Goal: Task Accomplishment & Management: Use online tool/utility

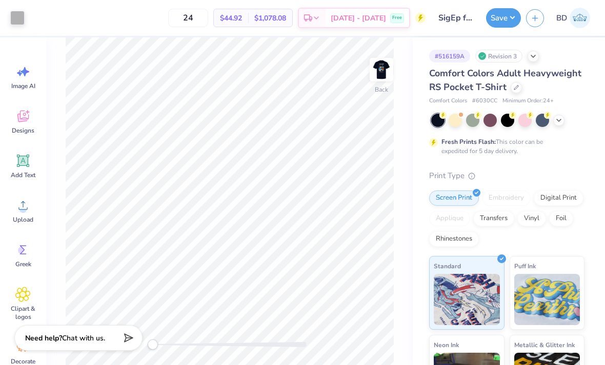
click at [382, 75] on img at bounding box center [381, 69] width 20 height 20
click at [420, 122] on icon at bounding box center [558, 120] width 8 height 8
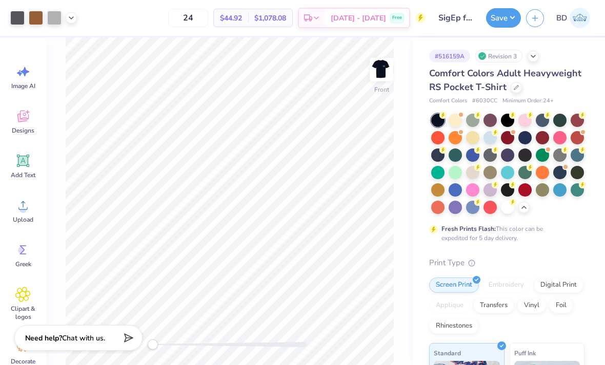
click at [420, 121] on div at bounding box center [541, 120] width 13 height 13
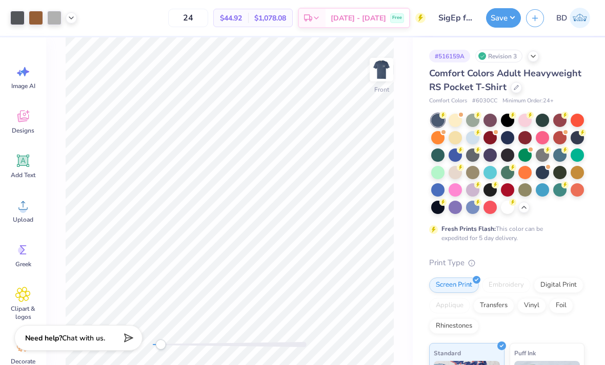
click at [420, 191] on div at bounding box center [437, 189] width 13 height 13
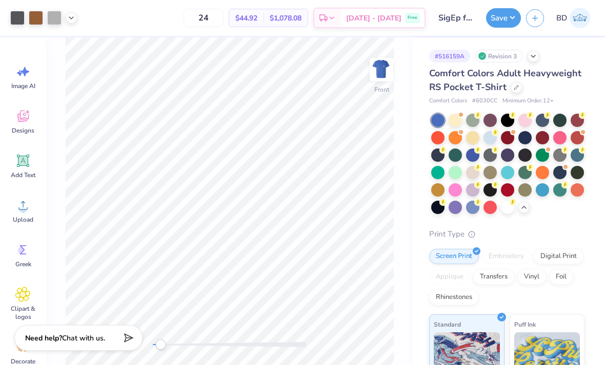
click at [420, 171] on div at bounding box center [559, 172] width 13 height 13
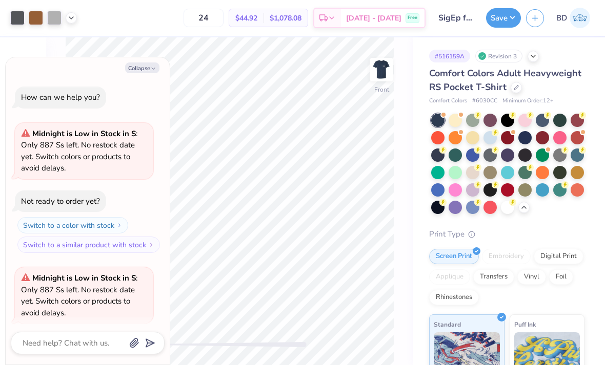
scroll to position [76, 0]
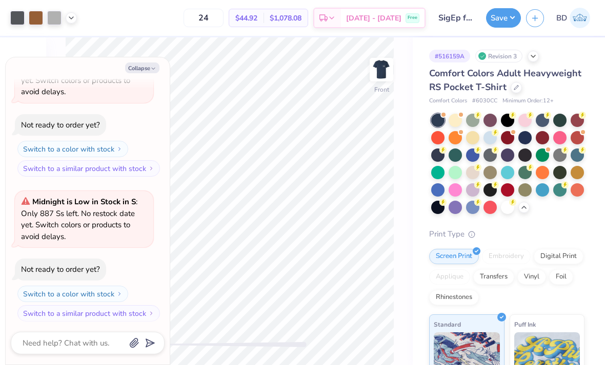
click at [136, 65] on button "Collapse" at bounding box center [142, 68] width 34 height 11
type textarea "x"
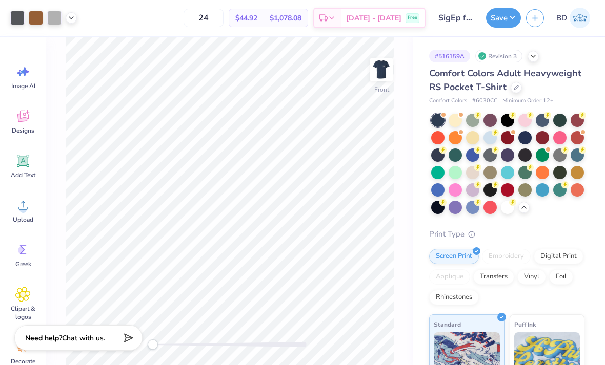
click at [384, 74] on img at bounding box center [381, 69] width 20 height 20
click at [383, 73] on img at bounding box center [381, 69] width 20 height 20
click at [379, 75] on img at bounding box center [381, 69] width 20 height 20
click at [420, 21] on button "Save" at bounding box center [503, 17] width 35 height 19
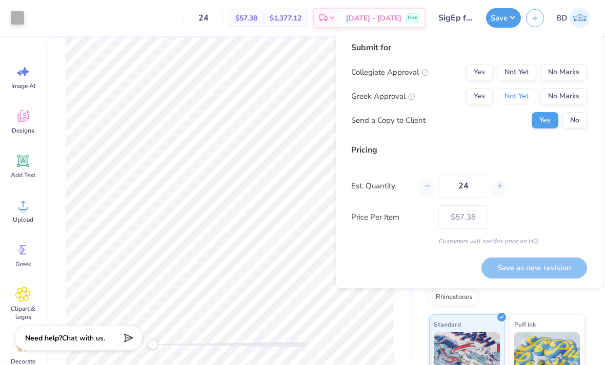
click at [420, 93] on button "Not Yet" at bounding box center [516, 96] width 39 height 16
click at [420, 71] on button "No Marks" at bounding box center [563, 72] width 47 height 16
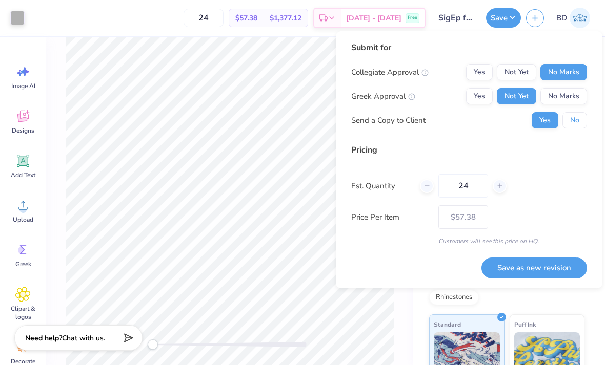
click at [420, 122] on button "No" at bounding box center [574, 120] width 25 height 16
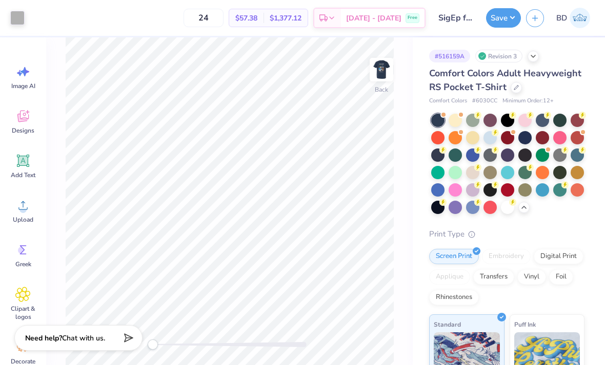
click at [388, 79] on img at bounding box center [381, 69] width 20 height 20
click at [380, 80] on img at bounding box center [381, 69] width 20 height 20
click at [391, 67] on img at bounding box center [381, 69] width 20 height 20
click at [388, 80] on img at bounding box center [381, 69] width 20 height 20
click at [391, 80] on img at bounding box center [381, 69] width 20 height 20
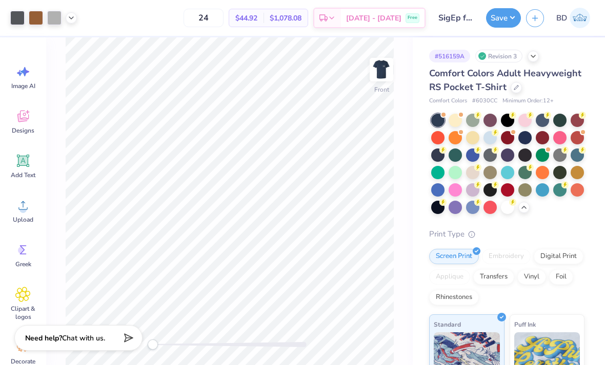
click at [383, 66] on img at bounding box center [381, 69] width 20 height 20
click at [384, 71] on img at bounding box center [381, 69] width 20 height 20
click at [388, 65] on img at bounding box center [381, 69] width 20 height 20
click at [380, 65] on img at bounding box center [381, 69] width 20 height 20
click at [384, 77] on img at bounding box center [381, 69] width 20 height 20
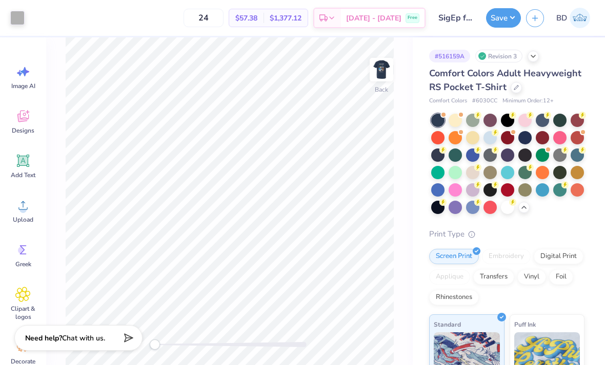
click at [384, 77] on img at bounding box center [381, 69] width 20 height 20
click at [361, 337] on icon at bounding box center [364, 337] width 10 height 10
type input "1.37"
type input "1.96"
type input "4.35"
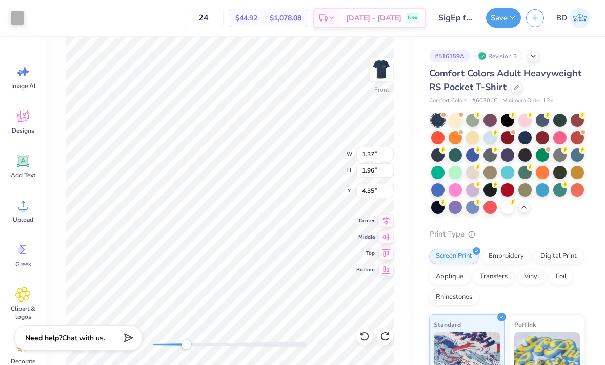
type input "1.23"
type input "2.16"
type input "1.23"
type input "2.16"
type input "4.35"
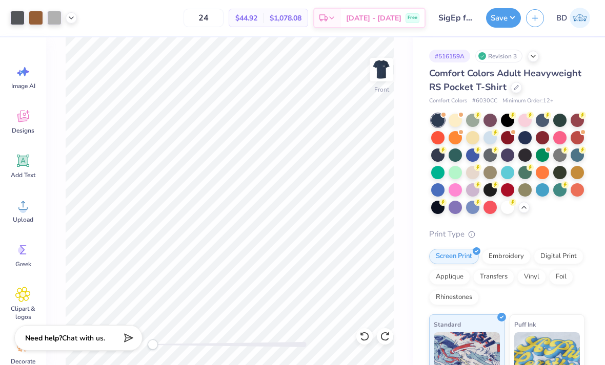
click at [420, 210] on div at bounding box center [523, 207] width 11 height 11
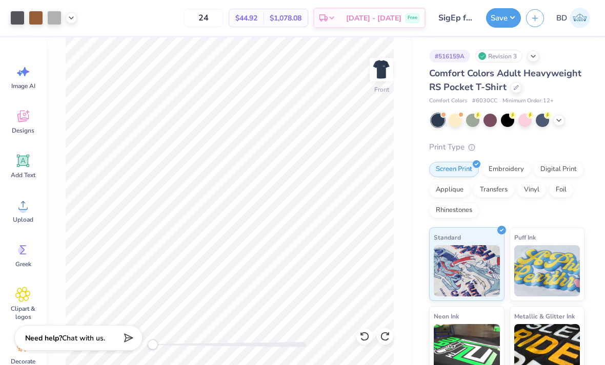
click at [420, 118] on div at bounding box center [541, 120] width 13 height 13
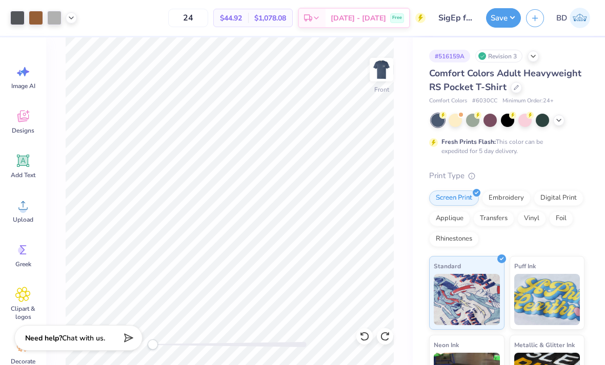
click at [420, 122] on icon at bounding box center [558, 120] width 8 height 8
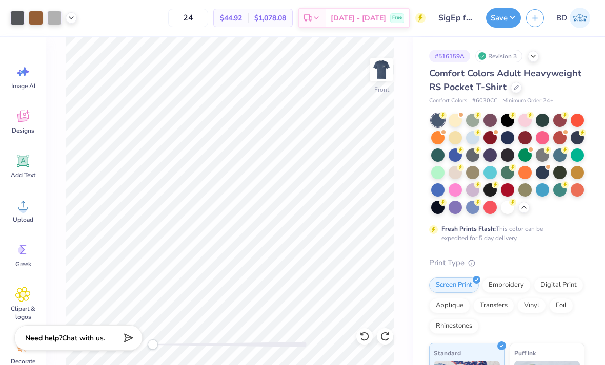
click at [382, 71] on img at bounding box center [381, 69] width 20 height 20
click at [378, 74] on img at bounding box center [381, 69] width 20 height 20
click at [420, 157] on div at bounding box center [541, 155] width 13 height 13
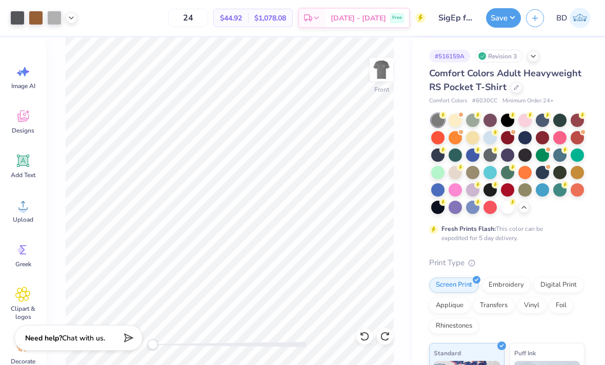
click at [420, 158] on div at bounding box center [489, 155] width 13 height 13
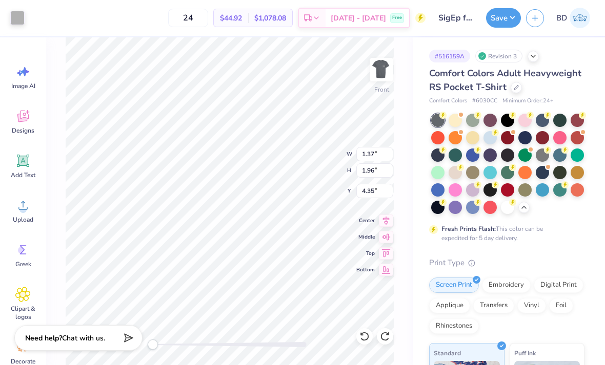
type input "1.23"
type input "2.16"
click at [17, 12] on div at bounding box center [17, 18] width 14 height 14
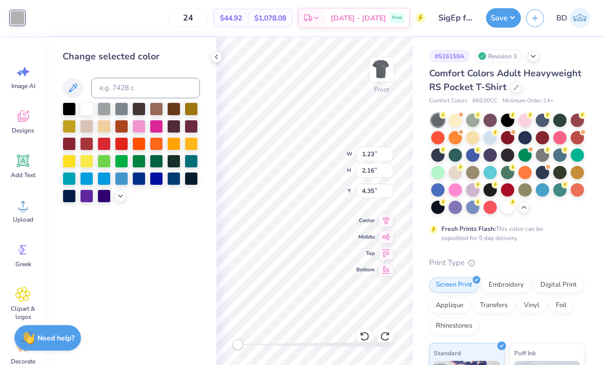
click at [175, 182] on div at bounding box center [173, 178] width 13 height 13
click at [175, 179] on div at bounding box center [173, 178] width 13 height 13
type input "0.85"
type input "1.97"
type input "4.38"
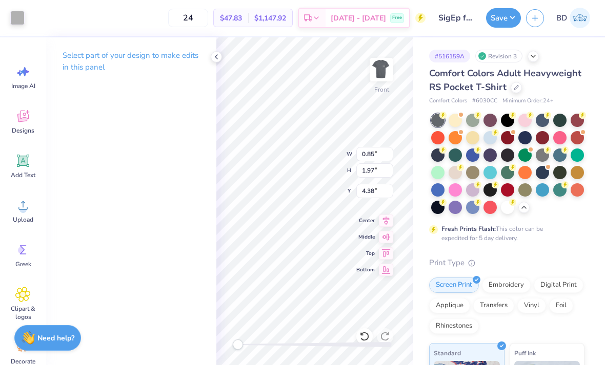
type input "1.23"
type input "2.16"
type input "4.35"
click at [22, 17] on div at bounding box center [17, 18] width 14 height 14
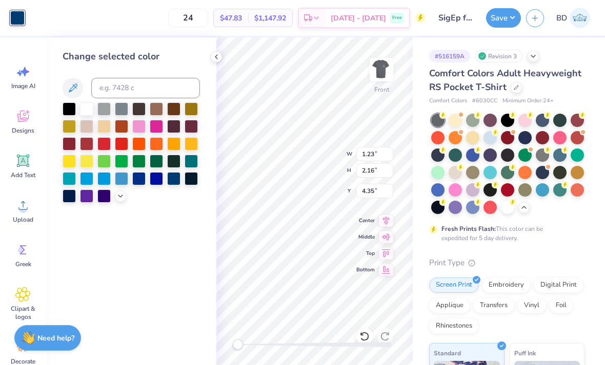
click at [174, 180] on div at bounding box center [173, 178] width 13 height 13
click at [189, 181] on div at bounding box center [190, 178] width 13 height 13
click at [176, 183] on div at bounding box center [173, 178] width 13 height 13
click at [217, 61] on div at bounding box center [216, 56] width 11 height 11
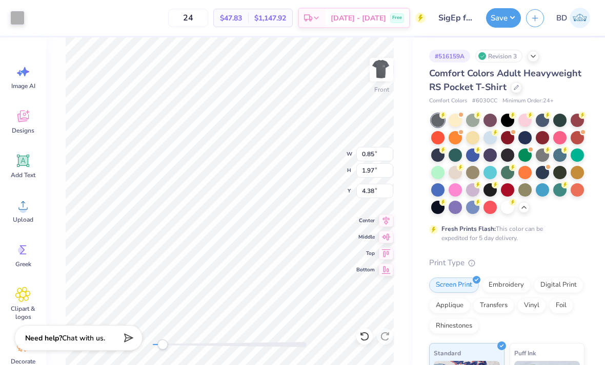
click at [365, 335] on icon at bounding box center [364, 337] width 10 height 10
click at [21, 22] on div at bounding box center [17, 18] width 14 height 14
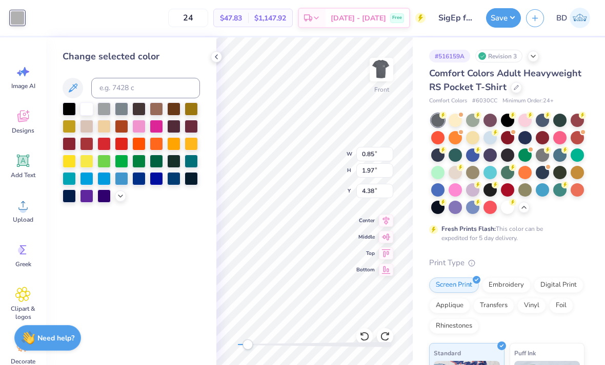
click at [175, 183] on div at bounding box center [173, 178] width 13 height 13
type input "0.76"
type input "0.21"
type input "14.11"
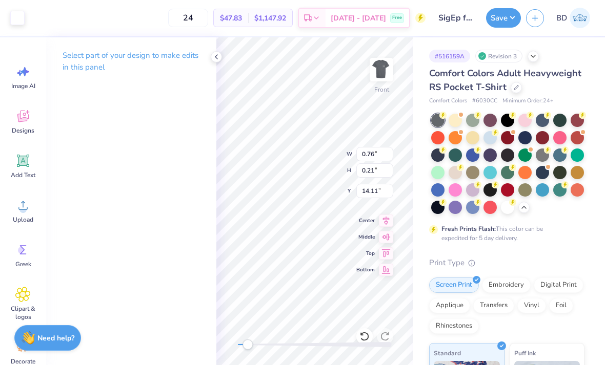
click at [366, 336] on icon at bounding box center [364, 337] width 10 height 10
click at [84, 17] on div "24 $47.83 Per Item $1,147.92 Total Est. Delivery [DATE] - [DATE] Free" at bounding box center [253, 18] width 343 height 36
click at [364, 336] on icon at bounding box center [364, 337] width 10 height 10
type input "4.35"
click at [362, 335] on icon at bounding box center [364, 337] width 10 height 10
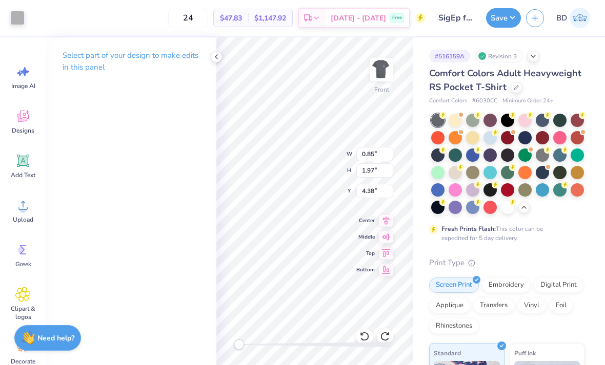
click at [20, 17] on div at bounding box center [17, 18] width 14 height 14
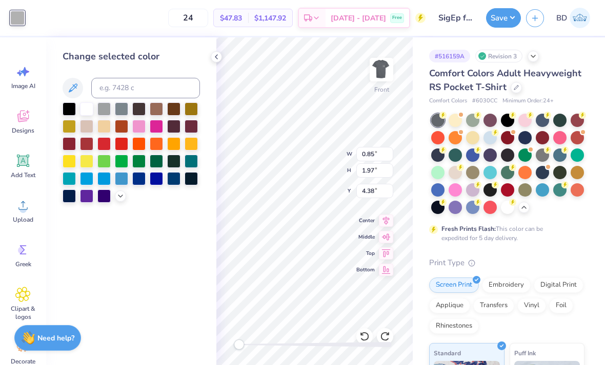
click at [191, 182] on div at bounding box center [190, 178] width 13 height 13
click at [171, 183] on div at bounding box center [173, 178] width 13 height 13
click at [70, 195] on div at bounding box center [69, 196] width 13 height 13
click at [69, 197] on div at bounding box center [69, 196] width 13 height 13
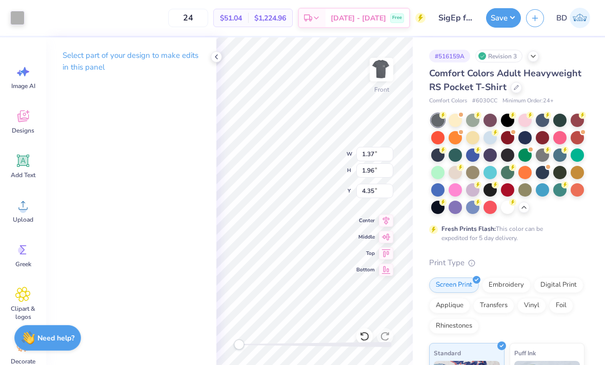
type input "1.37"
type input "1.96"
type input "4.35"
click at [366, 333] on icon at bounding box center [364, 337] width 10 height 10
click at [19, 13] on div at bounding box center [17, 18] width 14 height 14
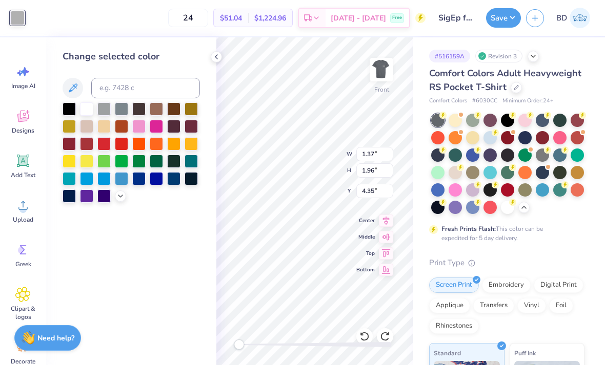
click at [213, 58] on icon at bounding box center [216, 57] width 8 height 8
